Goal: Answer question/provide support

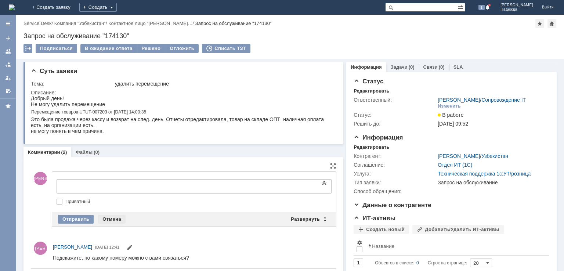
drag, startPoint x: 113, startPoint y: 219, endPoint x: 59, endPoint y: 4, distance: 221.3
click at [113, 219] on div "Отмена" at bounding box center [112, 219] width 28 height 9
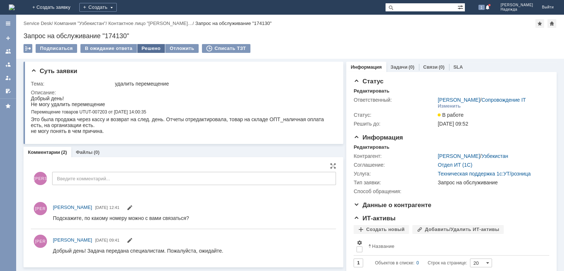
click at [145, 48] on div "Решено" at bounding box center [151, 48] width 28 height 9
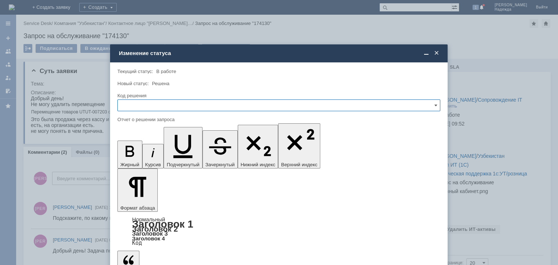
click at [152, 103] on input "text" at bounding box center [278, 105] width 323 height 12
click at [155, 157] on div "Решено" at bounding box center [279, 155] width 322 height 12
type input "Решено"
drag, startPoint x: 421, startPoint y: 2093, endPoint x: 70, endPoint y: 2104, distance: 350.4
